Goal: Task Accomplishment & Management: Manage account settings

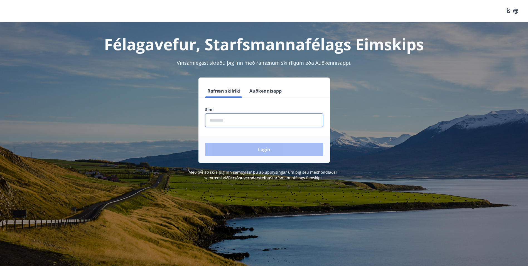
click at [245, 122] on input "phone" at bounding box center [264, 120] width 118 height 14
click at [266, 89] on button "Auðkennisapp" at bounding box center [265, 90] width 37 height 13
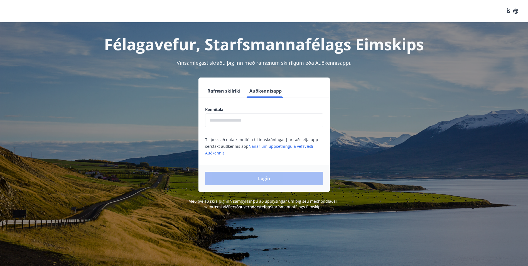
click at [259, 121] on input "text" at bounding box center [264, 120] width 118 height 14
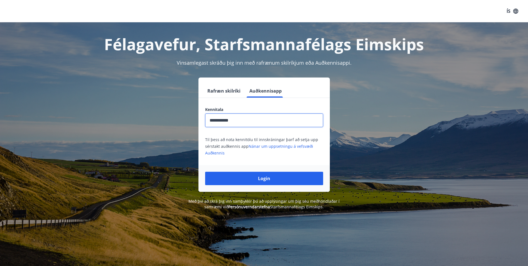
type input "**********"
click at [205, 171] on button "Login" at bounding box center [264, 177] width 118 height 13
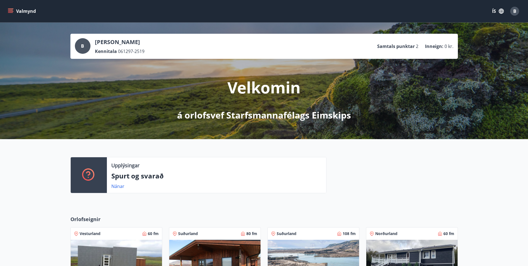
click at [21, 11] on button "Valmynd" at bounding box center [22, 11] width 31 height 10
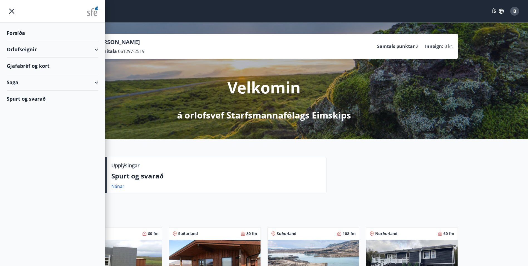
click at [40, 65] on div "Gjafabréf og kort" at bounding box center [53, 66] width 92 height 16
